Goal: Ask a question

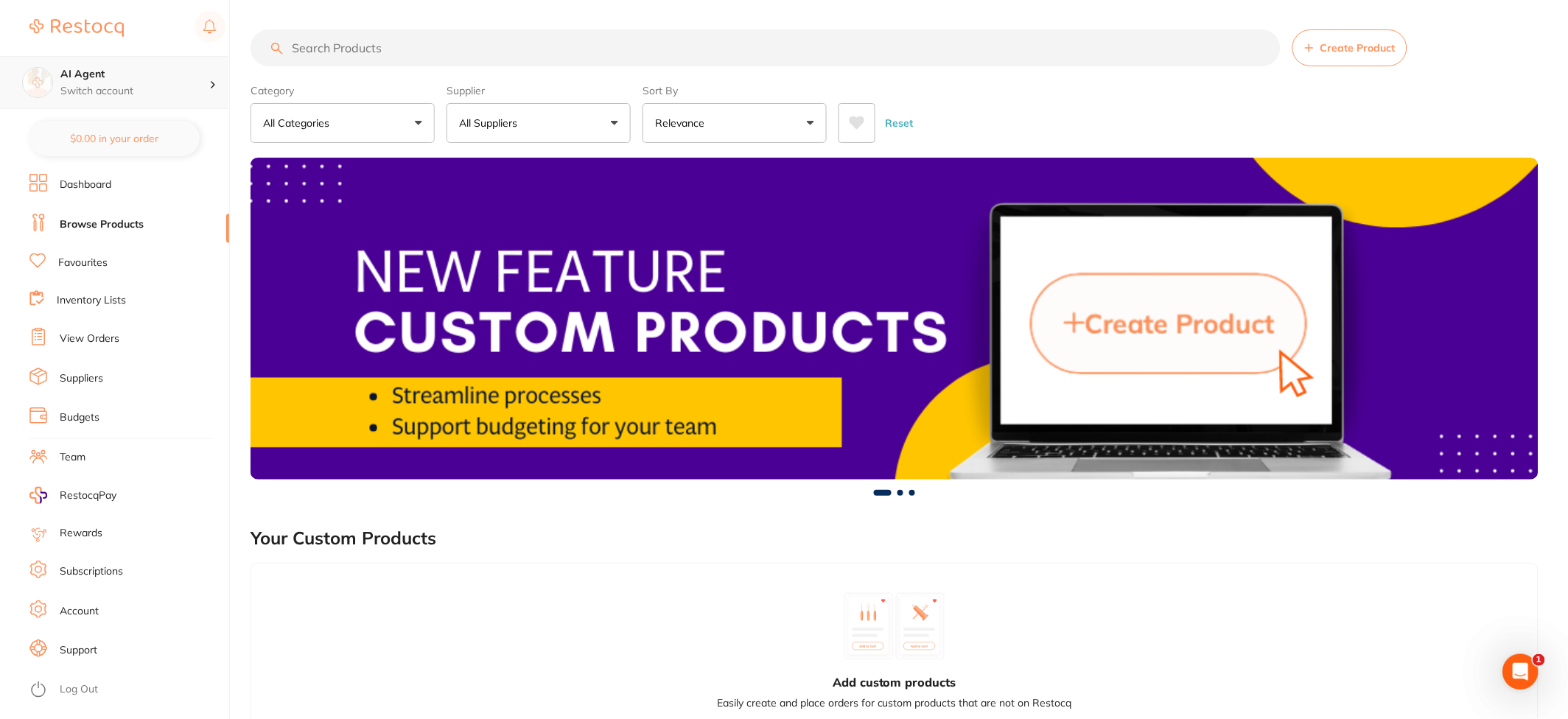
click at [54, 91] on div "AI Agent Switch account" at bounding box center [114, 82] width 228 height 53
click at [634, 41] on input "search" at bounding box center [765, 48] width 1030 height 37
click at [1507, 656] on div "Open Intercom Messenger" at bounding box center [1518, 669] width 49 height 49
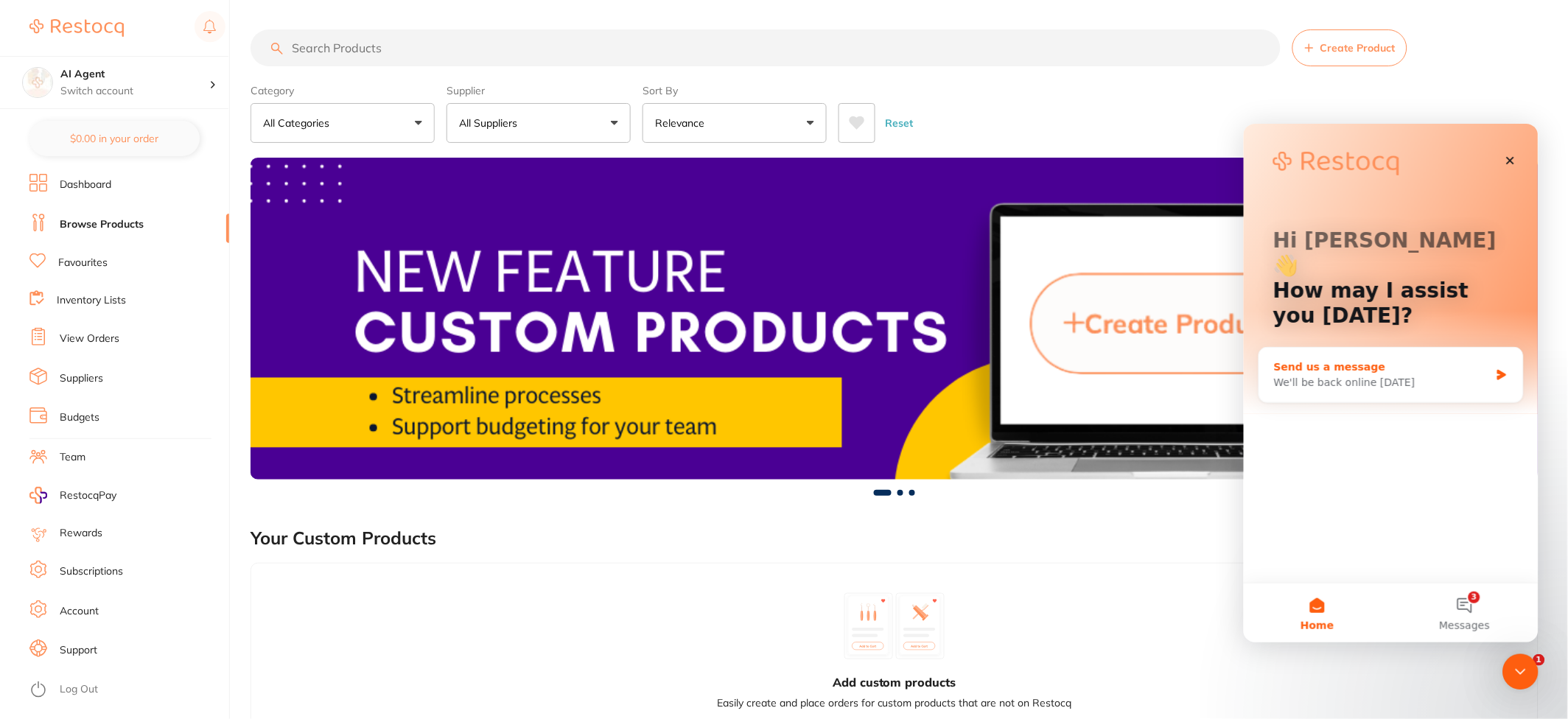
click at [1449, 359] on div "Send us a message" at bounding box center [1381, 366] width 216 height 15
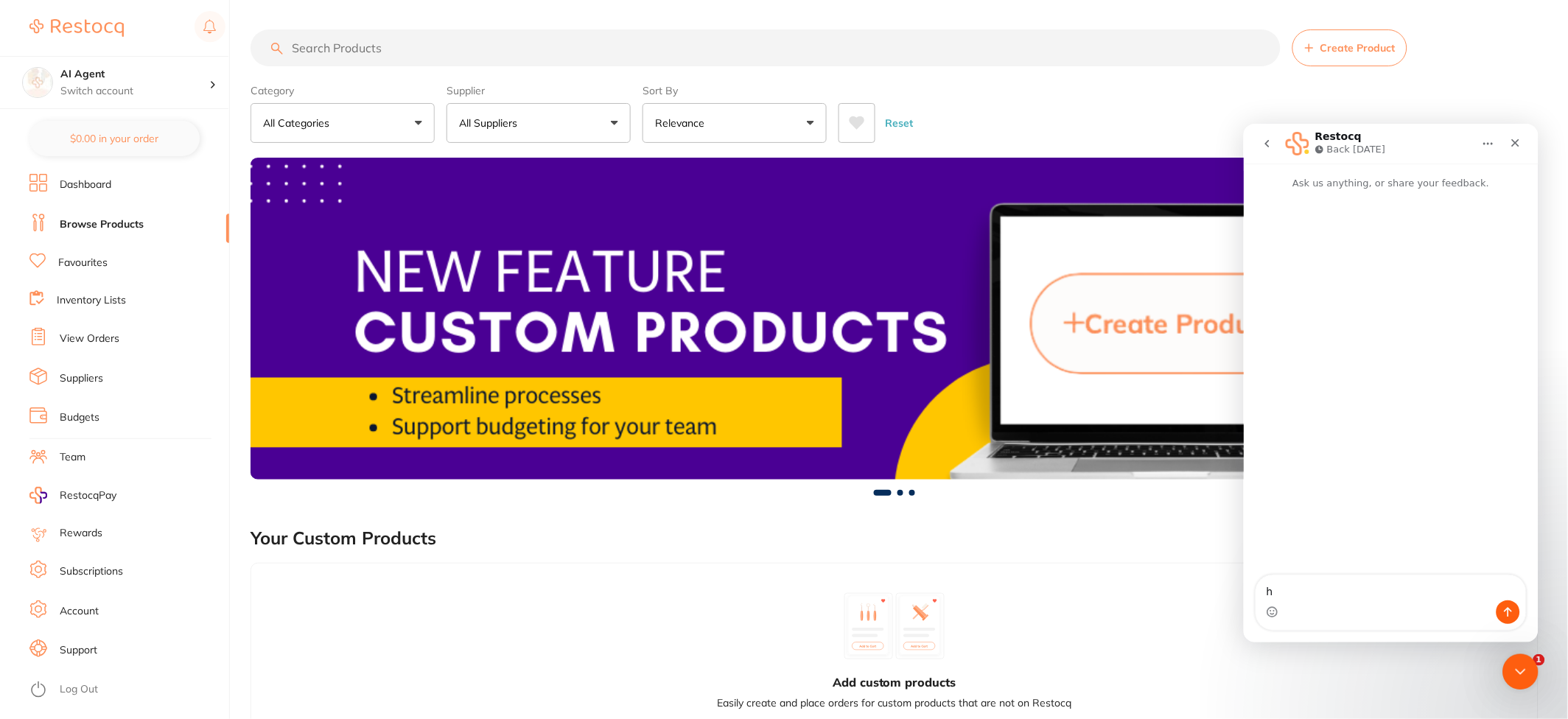
type textarea "hi"
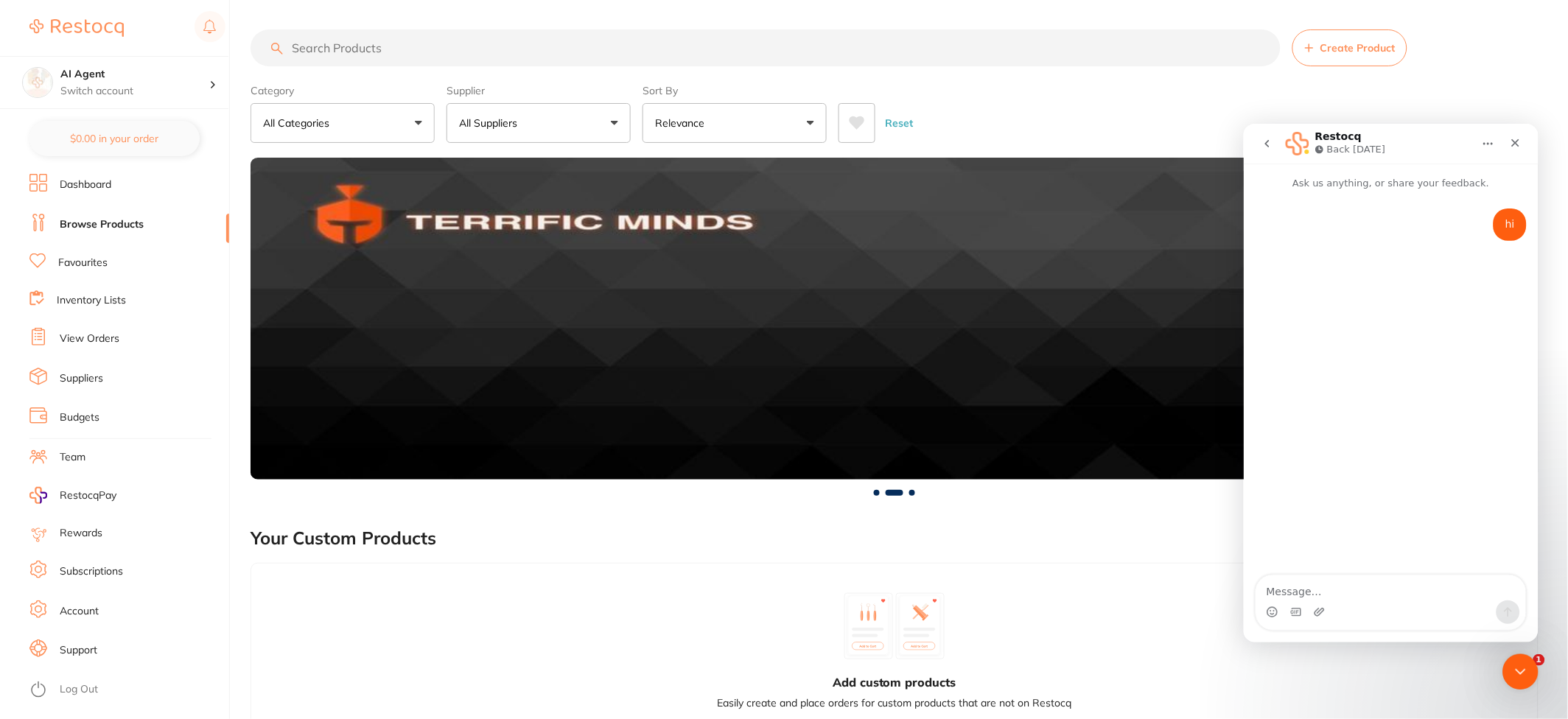
click at [597, 392] on img at bounding box center [894, 318] width 1288 height 322
